Goal: Information Seeking & Learning: Learn about a topic

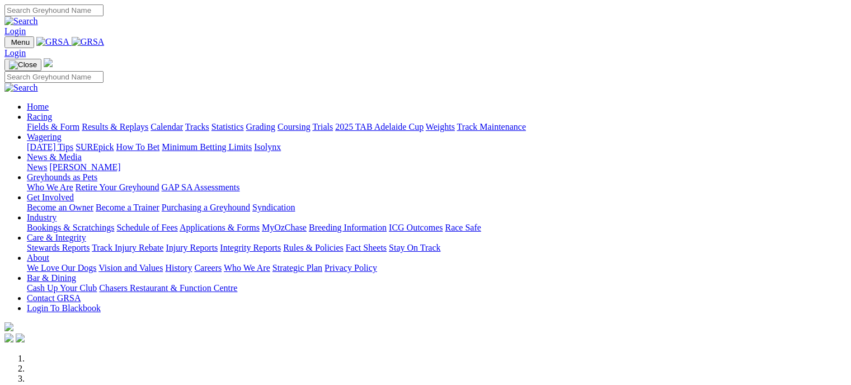
click at [52, 112] on link "Racing" at bounding box center [39, 117] width 25 height 10
click at [39, 122] on link "Fields & Form" at bounding box center [53, 127] width 53 height 10
click at [45, 122] on link "Fields & Form" at bounding box center [53, 127] width 53 height 10
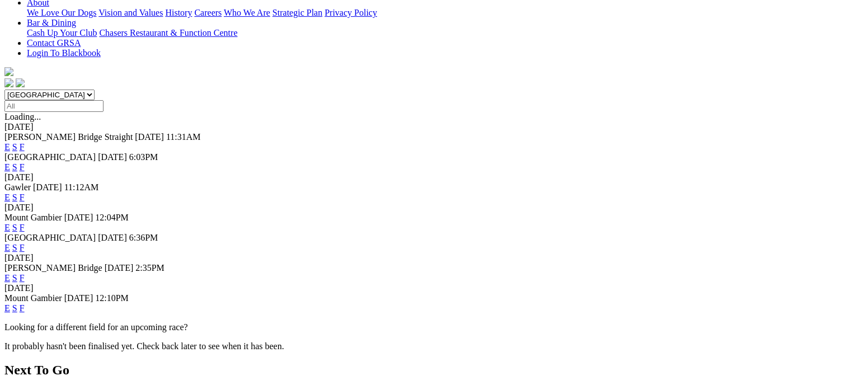
scroll to position [274, 0]
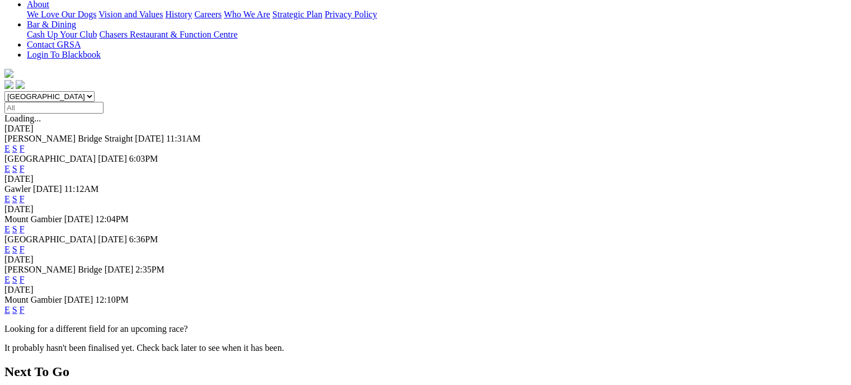
click at [25, 275] on link "F" at bounding box center [22, 280] width 5 height 10
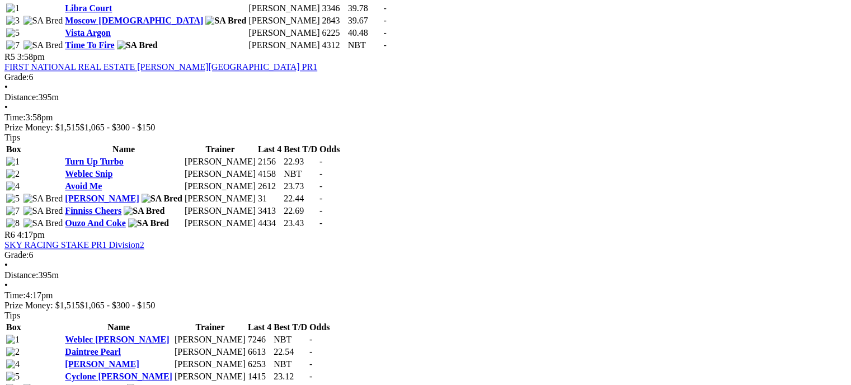
scroll to position [1159, 0]
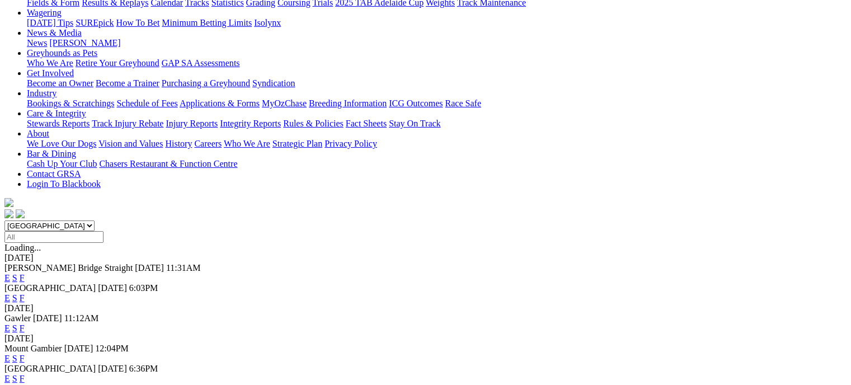
scroll to position [211, 0]
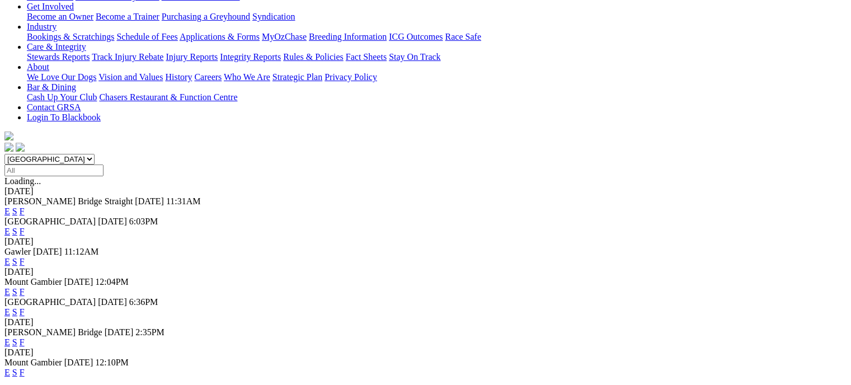
click at [10, 337] on link "E" at bounding box center [7, 342] width 6 height 10
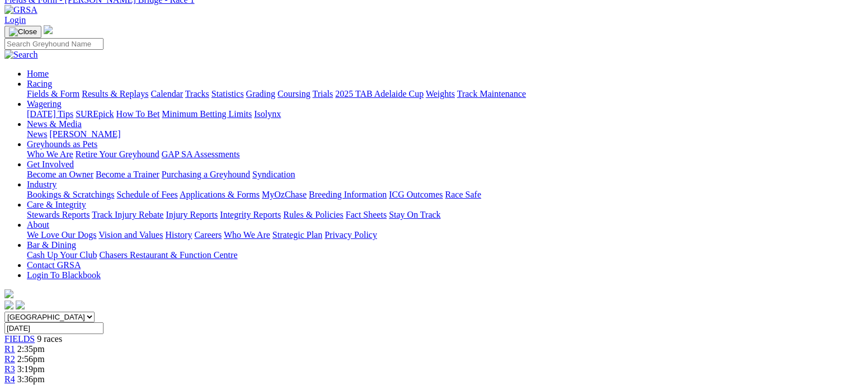
scroll to position [51, 0]
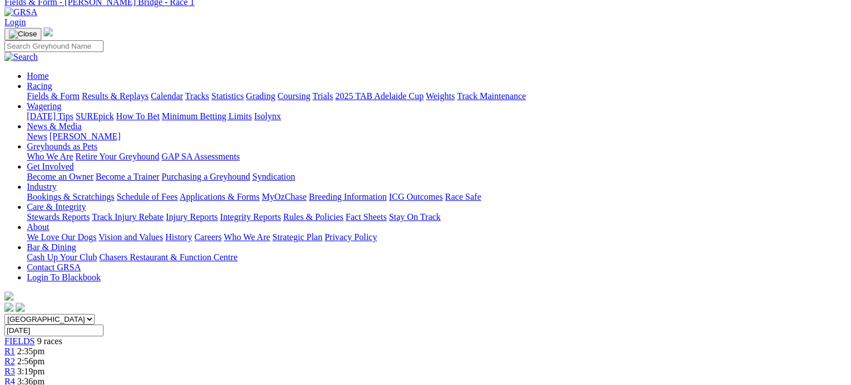
click at [15, 356] on link "R2" at bounding box center [9, 361] width 11 height 10
